Goal: Task Accomplishment & Management: Manage account settings

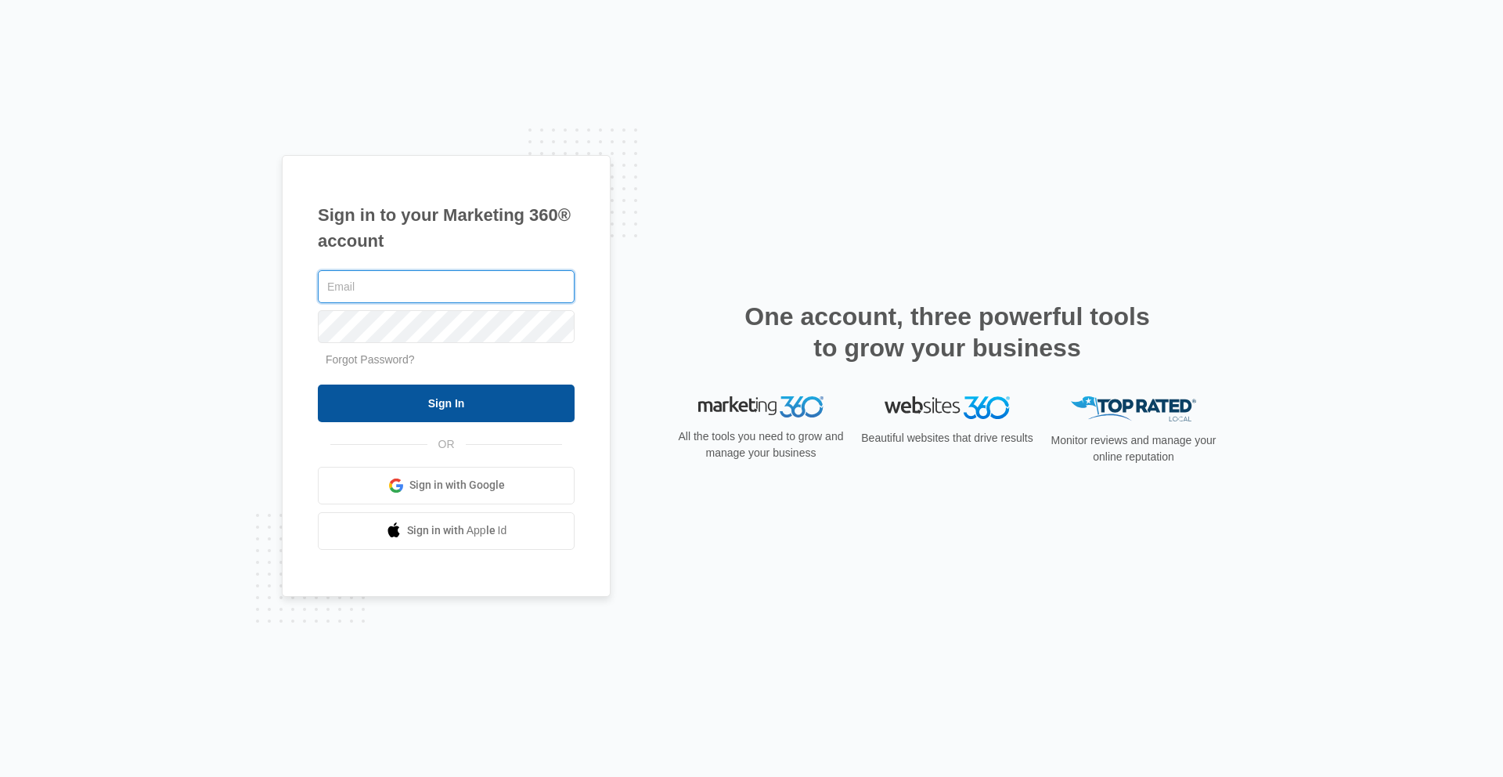
type input "[PERSON_NAME][EMAIL_ADDRESS][PERSON_NAME][DOMAIN_NAME]"
click at [474, 407] on input "Sign In" at bounding box center [446, 403] width 257 height 38
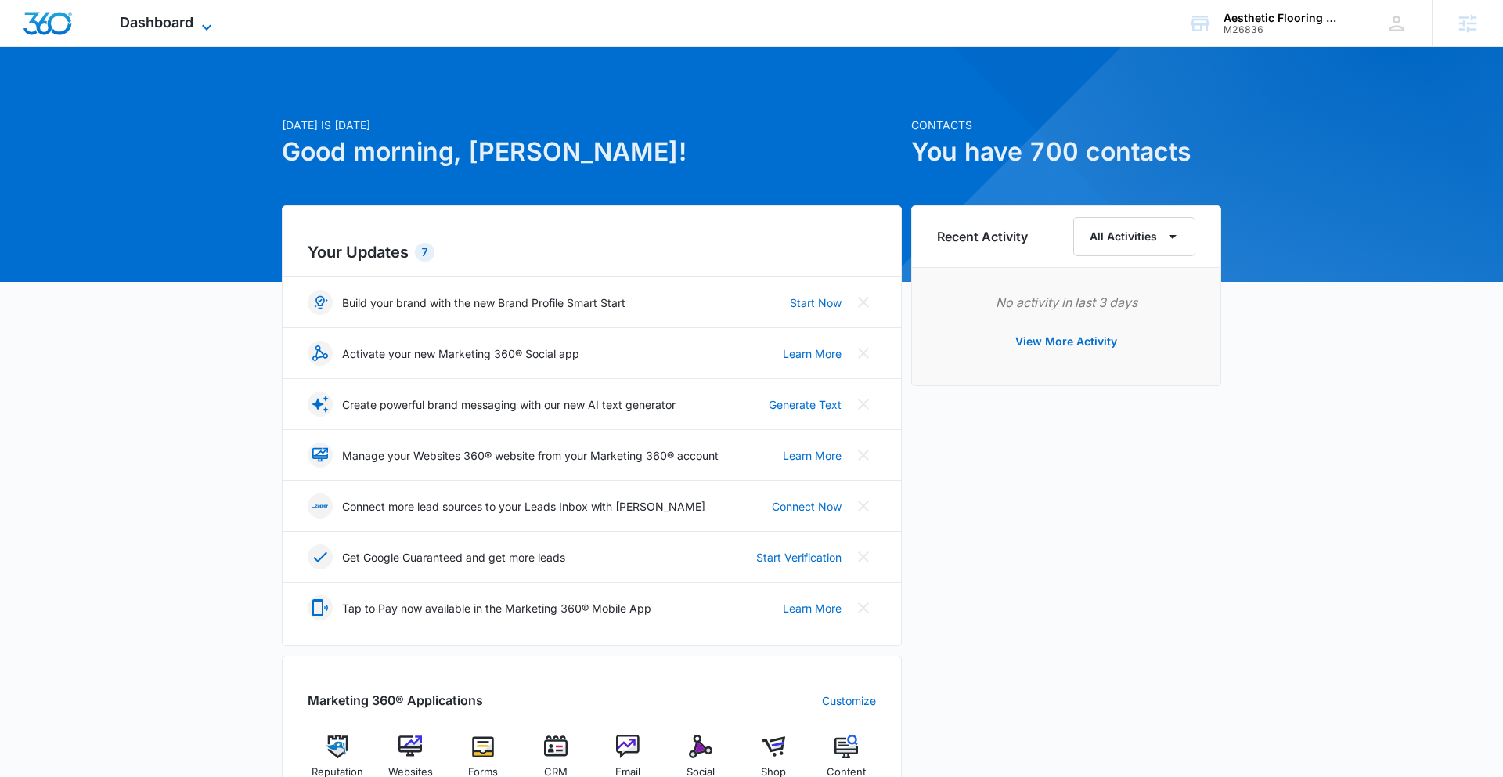
click at [183, 19] on span "Dashboard" at bounding box center [157, 22] width 74 height 16
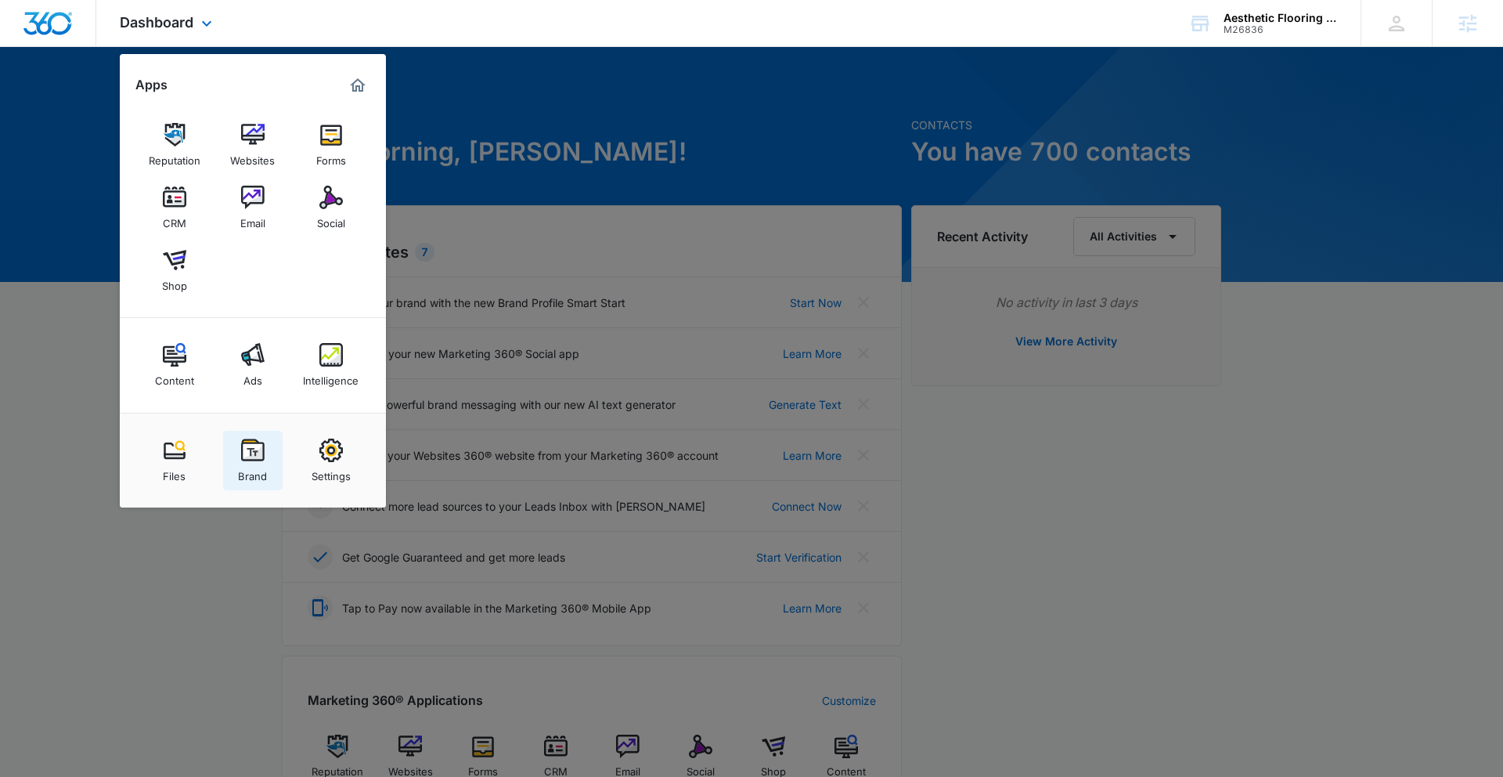
click at [250, 451] on img at bounding box center [252, 449] width 23 height 23
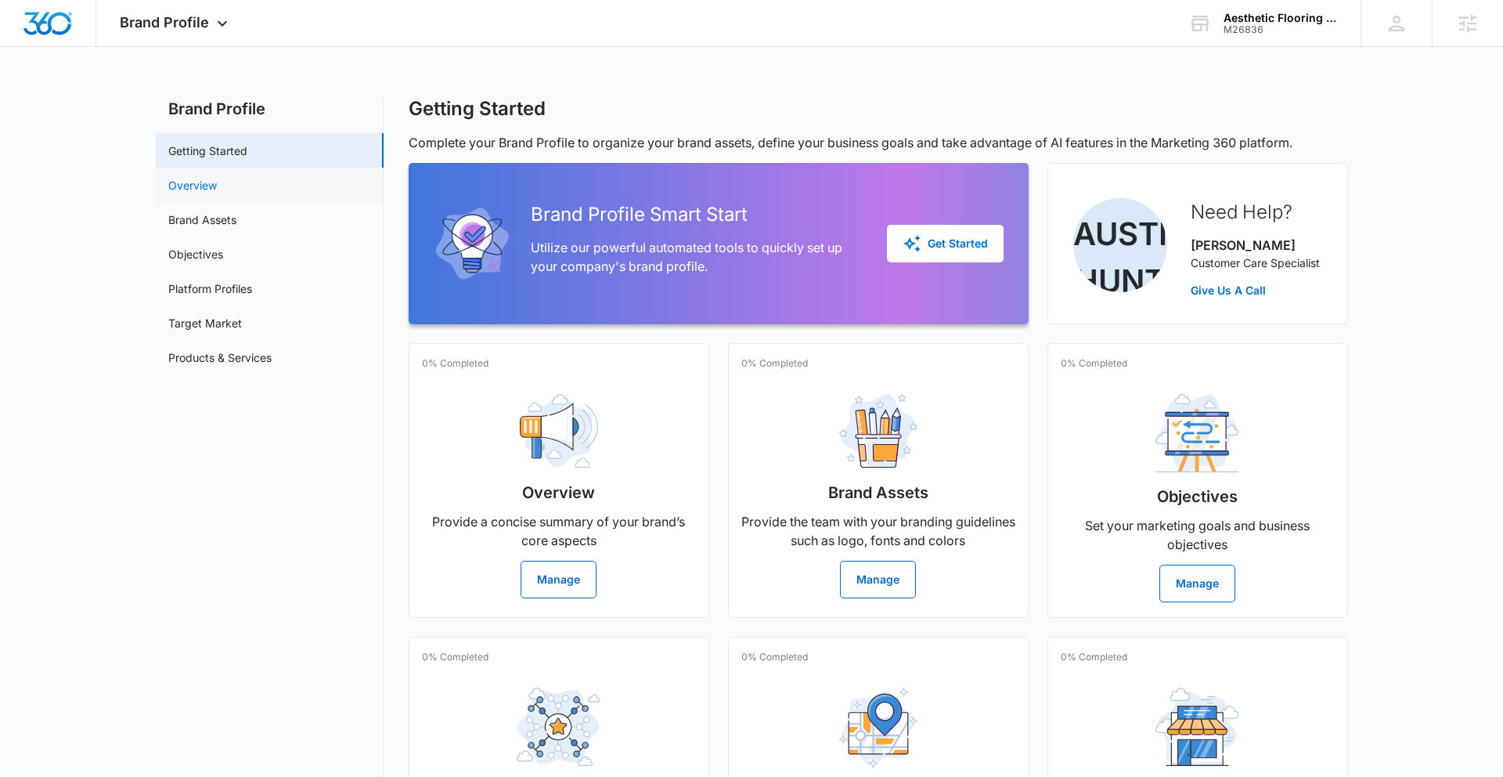
click at [211, 187] on link "Overview" at bounding box center [192, 185] width 49 height 16
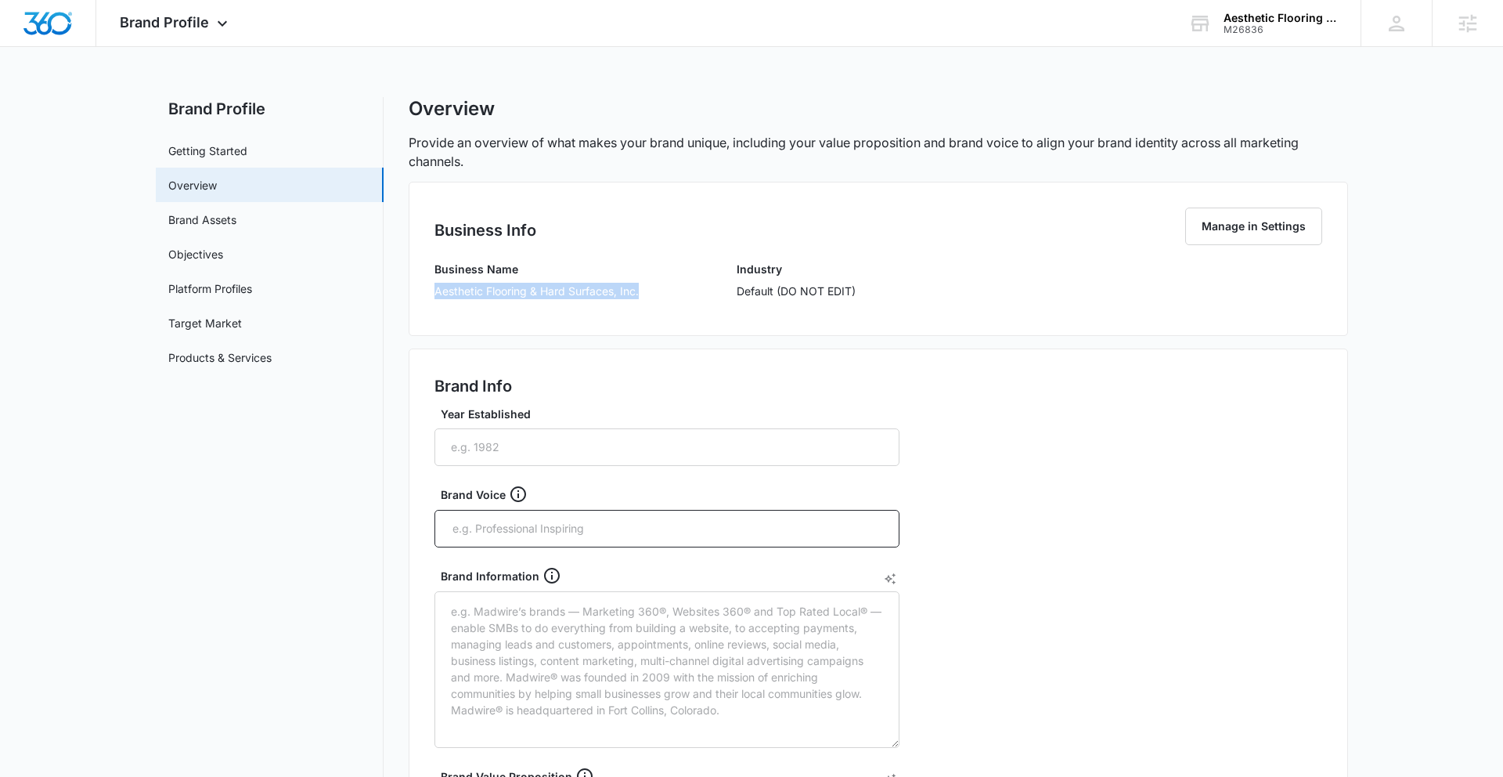
drag, startPoint x: 445, startPoint y: 290, endPoint x: 651, endPoint y: 292, distance: 205.1
click at [651, 292] on div "Business Name Aesthetic Flooring & Hard Surfaces, Inc. Industry Default (DO NOT…" at bounding box center [879, 285] width 888 height 49
copy p "Aesthetic Flooring & Hard Surfaces, Inc."
